Goal: Task Accomplishment & Management: Use online tool/utility

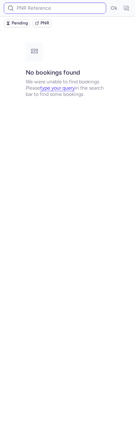
type input "CPQXYG"
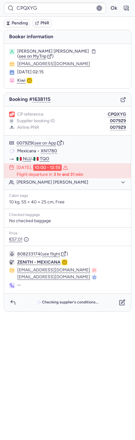
click at [121, 309] on div "Checking supplier's conditions..." at bounding box center [67, 303] width 127 height 18
click at [123, 304] on icon "button" at bounding box center [122, 302] width 6 height 6
click at [122, 303] on icon "button" at bounding box center [122, 302] width 6 height 6
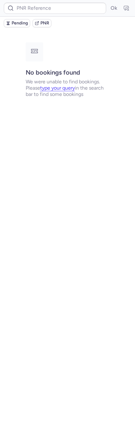
type input "CPQXYG"
